Goal: Navigation & Orientation: Find specific page/section

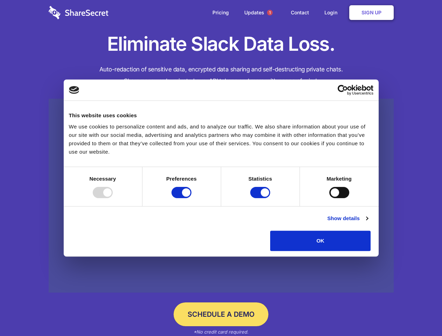
click at [113, 198] on div at bounding box center [103, 192] width 20 height 11
click at [192, 198] on input "Preferences" at bounding box center [182, 192] width 20 height 11
checkbox input "false"
click at [261, 198] on input "Statistics" at bounding box center [260, 192] width 20 height 11
checkbox input "false"
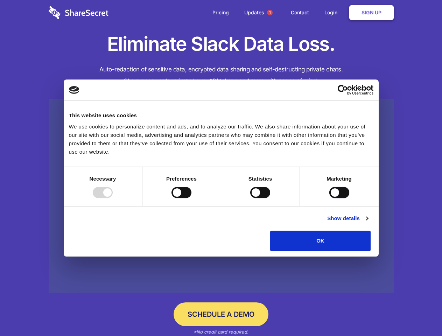
click at [330, 198] on input "Marketing" at bounding box center [340, 192] width 20 height 11
checkbox input "true"
click at [368, 223] on link "Show details" at bounding box center [348, 218] width 41 height 8
click at [0, 0] on li "Necessary 7 Necessary cookies help make a website usable by enabling basic func…" at bounding box center [0, 0] width 0 height 0
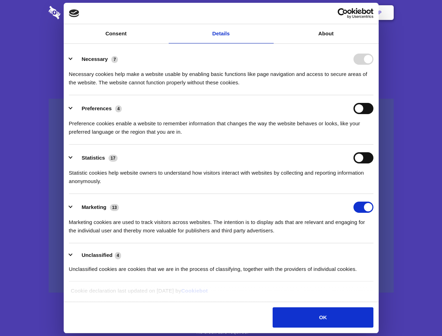
click at [270, 13] on span "1" at bounding box center [270, 12] width 11 height 11
